Goal: Information Seeking & Learning: Learn about a topic

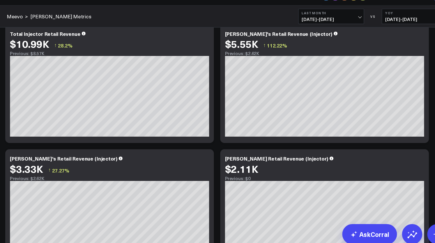
scroll to position [1222, 0]
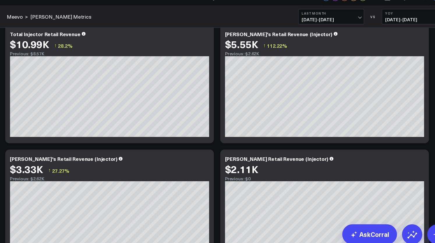
click at [322, 29] on span "[DATE] - [DATE]" at bounding box center [321, 28] width 54 height 5
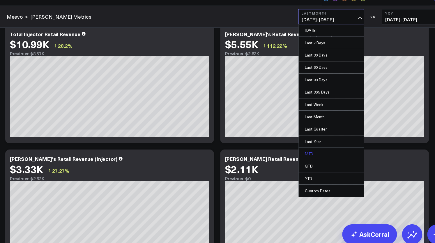
click at [308, 150] on link "MTD" at bounding box center [321, 152] width 60 height 11
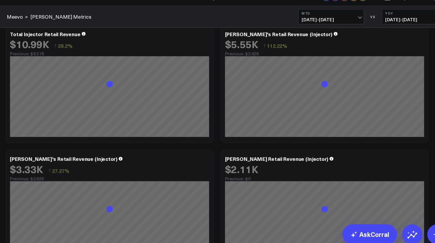
click at [389, 28] on span "[DATE] - [DATE]" at bounding box center [398, 28] width 54 height 5
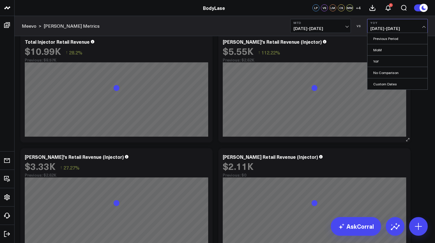
scroll to position [1209, 0]
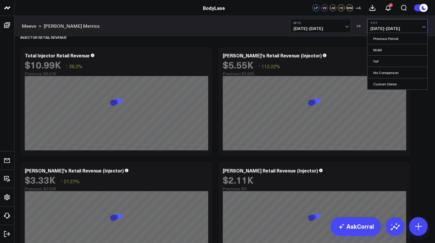
click at [265, 24] on div "Meevo > [PERSON_NAME] Metrics MTD [DATE] - [DATE] VS YoY [DATE] - [DATE] Previo…" at bounding box center [225, 26] width 421 height 20
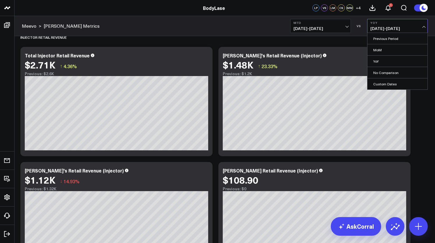
click at [403, 25] on button "YoY [DATE] - [DATE]" at bounding box center [398, 26] width 61 height 14
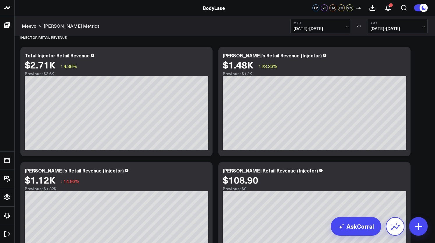
click at [397, 225] on icon at bounding box center [395, 226] width 9 height 9
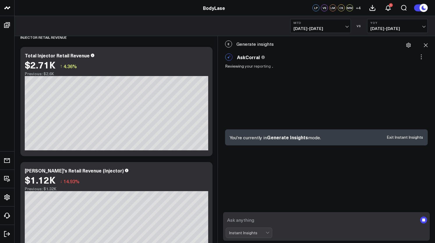
click at [287, 220] on textarea at bounding box center [322, 220] width 192 height 10
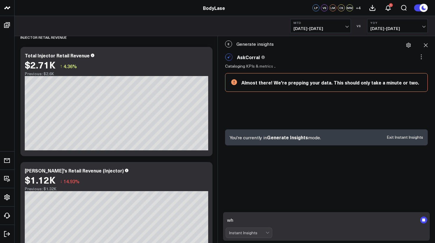
type textarea "w"
type textarea "any thoughts on why retail is down?"
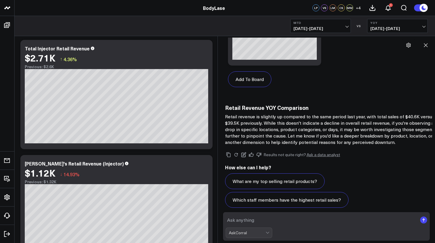
scroll to position [519, 0]
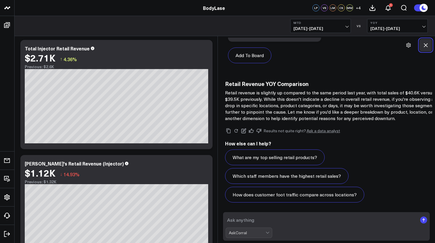
click at [430, 43] on button at bounding box center [426, 45] width 13 height 13
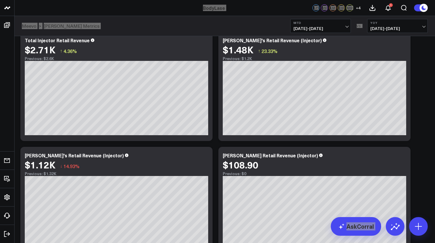
scroll to position [1208, 0]
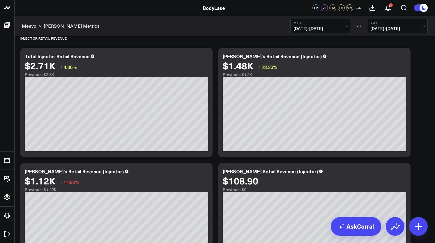
click at [362, 35] on div "Meevo > [PERSON_NAME] Metrics MTD [DATE] - [DATE] VS YoY [DATE] - [DATE]" at bounding box center [225, 26] width 421 height 20
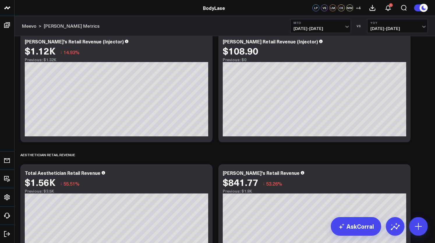
scroll to position [1308, 0]
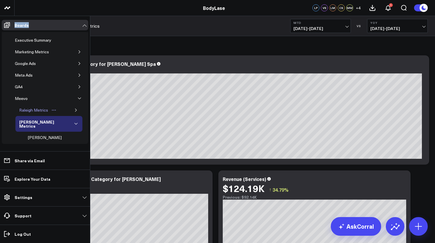
click at [26, 110] on div "Raleigh Metrics" at bounding box center [34, 110] width 32 height 7
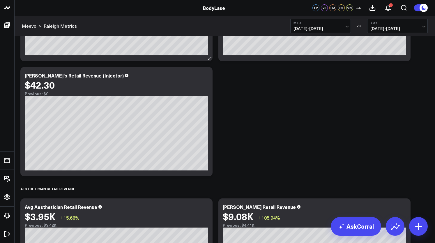
scroll to position [1690, 0]
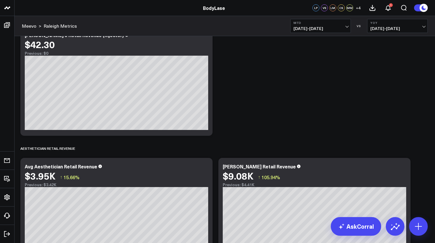
drag, startPoint x: 59, startPoint y: 77, endPoint x: 244, endPoint y: 136, distance: 193.7
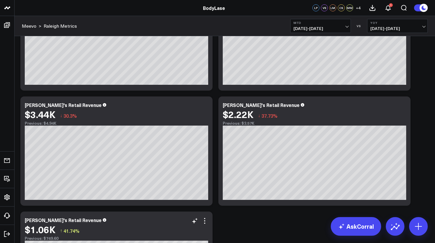
scroll to position [1900, 0]
